Goal: Task Accomplishment & Management: Use online tool/utility

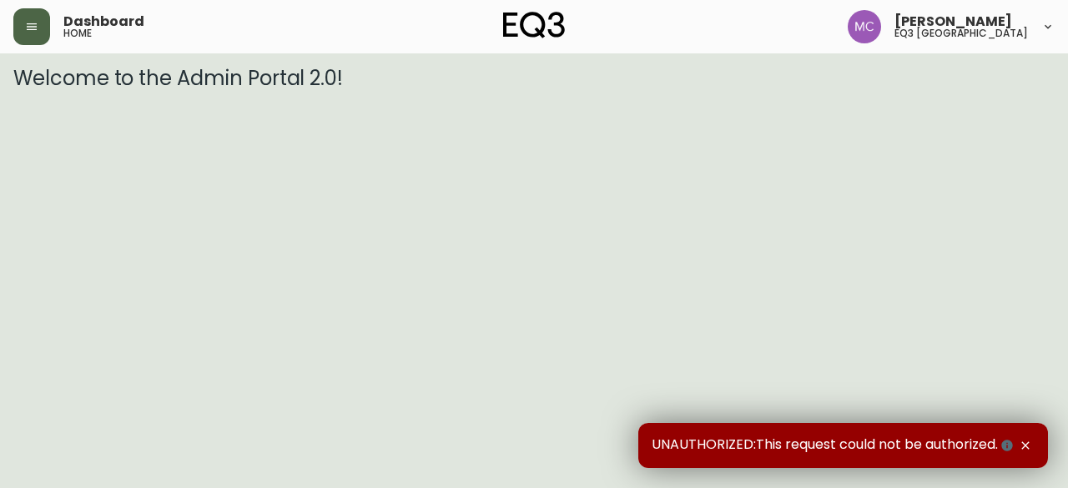
click at [35, 29] on icon "button" at bounding box center [32, 26] width 10 height 7
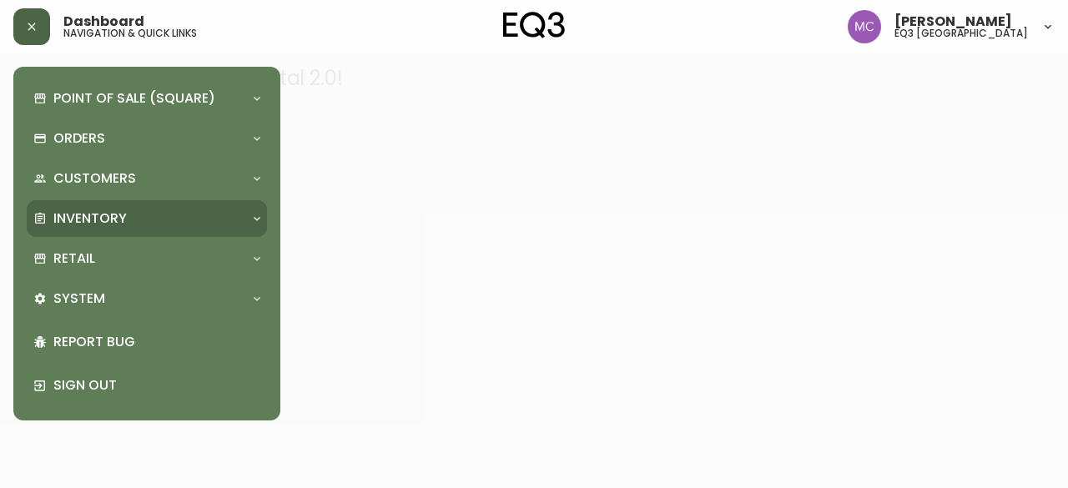
click at [122, 213] on p "Inventory" at bounding box center [89, 218] width 73 height 18
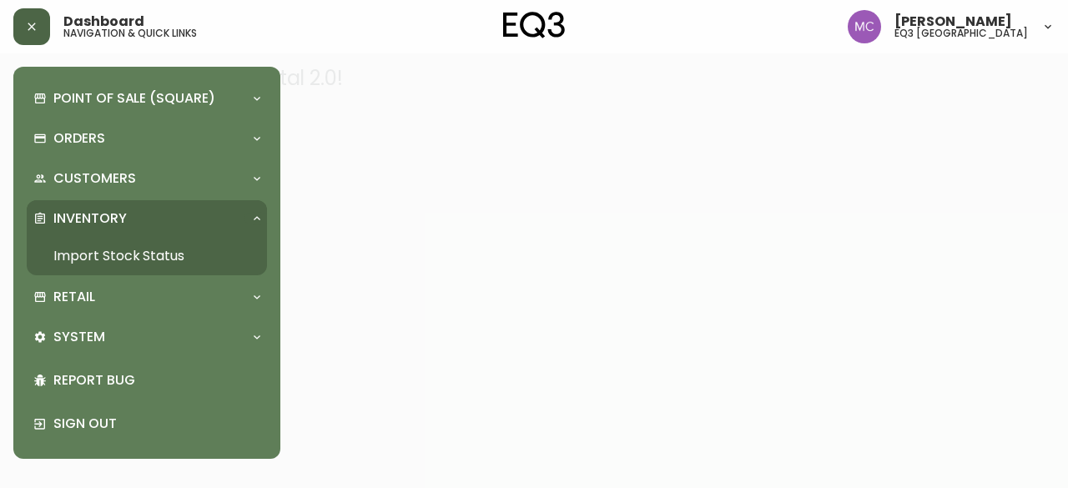
click at [107, 263] on link "Import Stock Status" at bounding box center [147, 256] width 240 height 38
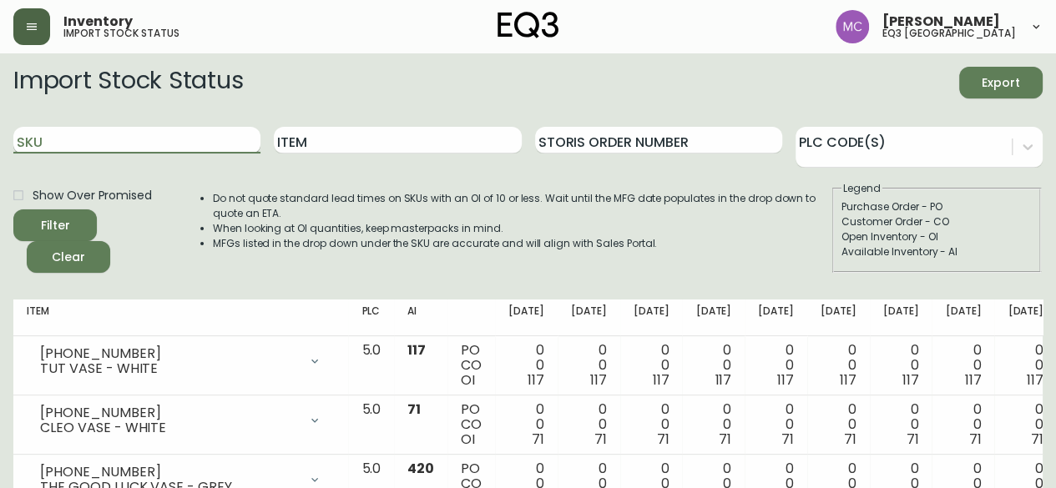
click at [130, 148] on input "SKU" at bounding box center [136, 140] width 247 height 27
paste input "[PHONE_NUMBER]"
type input "[PHONE_NUMBER]"
click at [13, 209] on button "Filter" at bounding box center [54, 225] width 83 height 32
